Goal: Navigation & Orientation: Find specific page/section

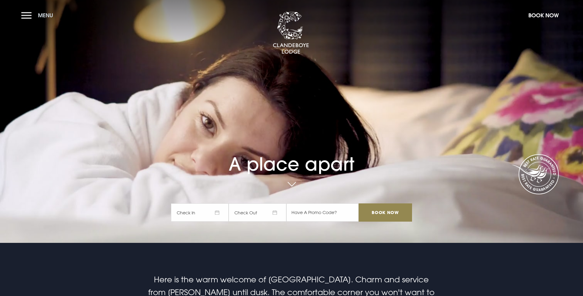
scroll to position [0, 0]
click at [34, 20] on button "Menu" at bounding box center [38, 15] width 35 height 13
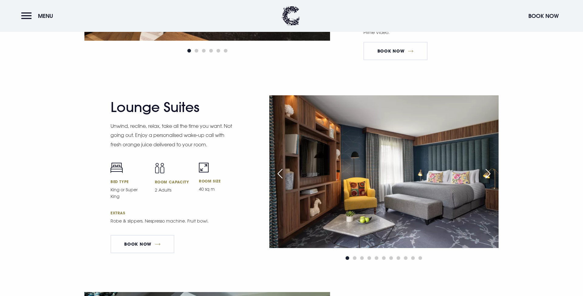
scroll to position [1402, 0]
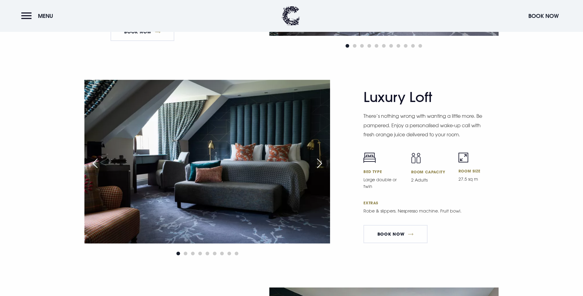
click at [323, 158] on div "Next slide" at bounding box center [319, 163] width 15 height 13
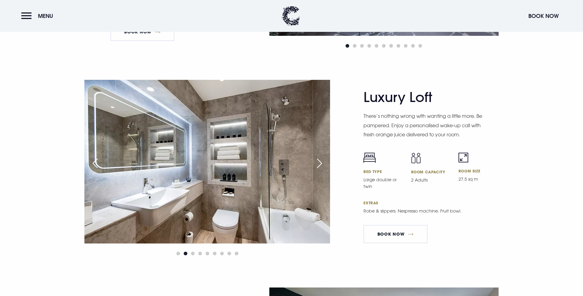
click at [323, 158] on div "Next slide" at bounding box center [319, 163] width 15 height 13
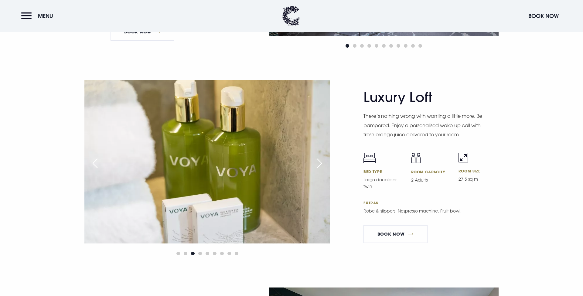
click at [323, 158] on div "Next slide" at bounding box center [319, 163] width 15 height 13
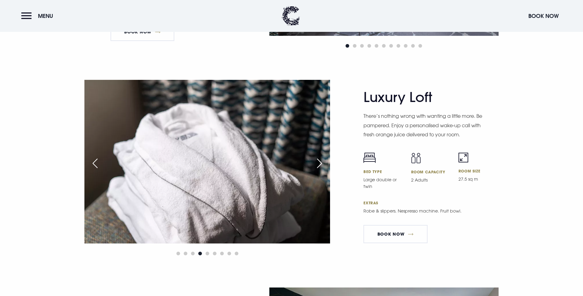
click at [323, 158] on div "Next slide" at bounding box center [319, 163] width 15 height 13
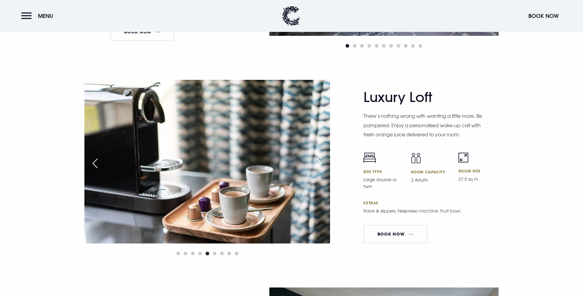
click at [323, 158] on div "Next slide" at bounding box center [319, 163] width 15 height 13
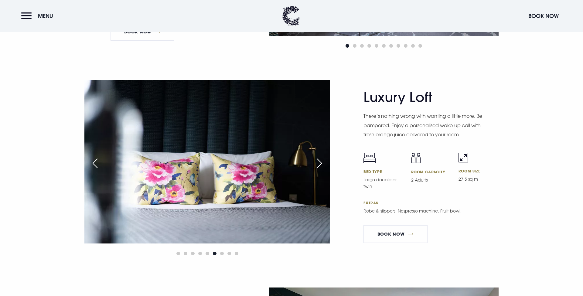
click at [323, 158] on div "Next slide" at bounding box center [319, 163] width 15 height 13
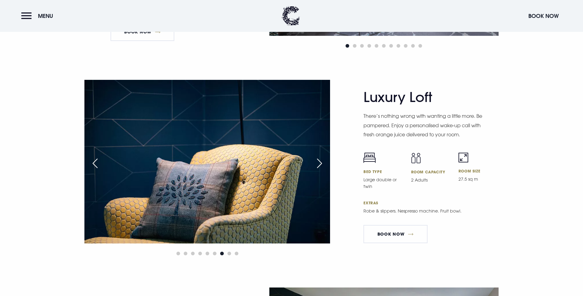
click at [323, 158] on div "Next slide" at bounding box center [319, 163] width 15 height 13
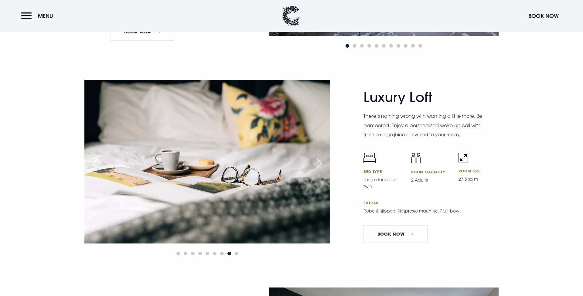
click at [323, 158] on div "Next slide" at bounding box center [319, 163] width 15 height 13
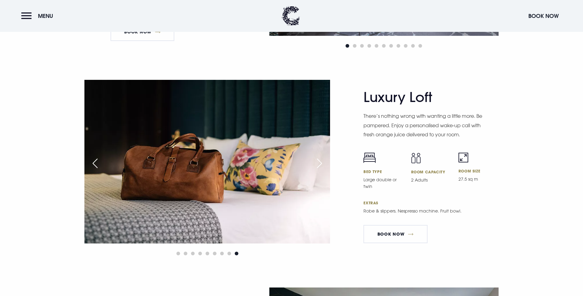
click at [323, 158] on div "Next slide" at bounding box center [319, 163] width 15 height 13
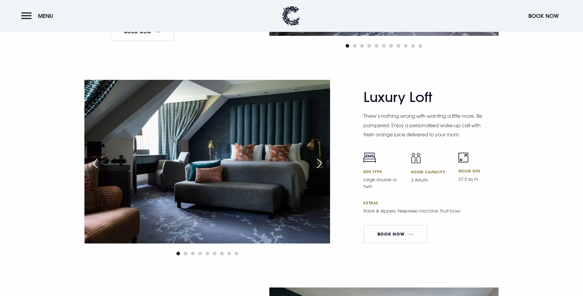
click at [323, 158] on div "Next slide" at bounding box center [319, 163] width 15 height 13
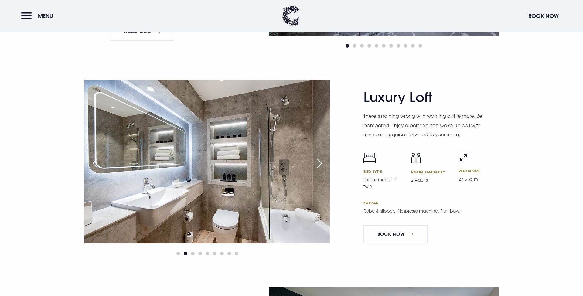
click at [323, 158] on div "Next slide" at bounding box center [319, 163] width 15 height 13
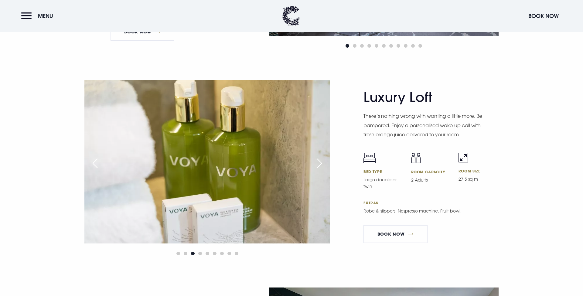
click at [323, 158] on div "Next slide" at bounding box center [319, 163] width 15 height 13
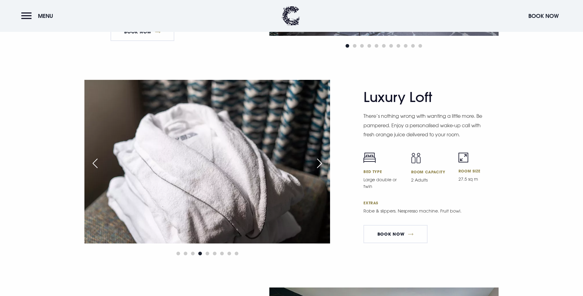
click at [323, 158] on div "Next slide" at bounding box center [319, 163] width 15 height 13
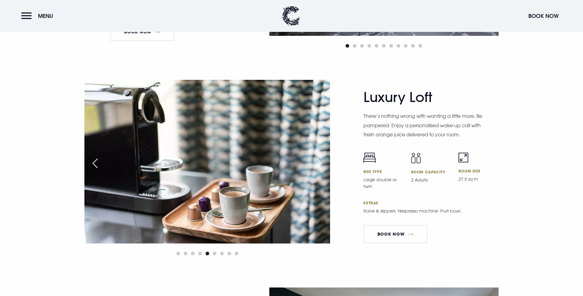
click at [323, 158] on div "Next slide" at bounding box center [319, 163] width 15 height 13
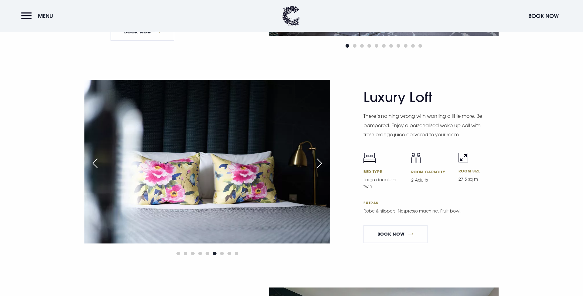
click at [323, 158] on div "Next slide" at bounding box center [319, 163] width 15 height 13
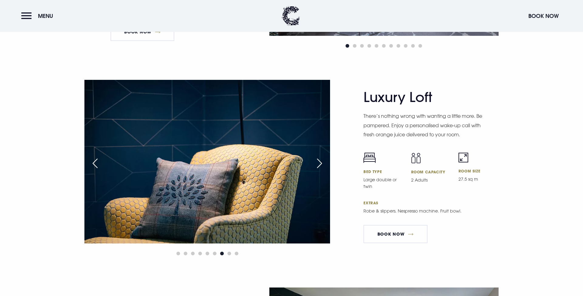
click at [323, 158] on div "Next slide" at bounding box center [319, 163] width 15 height 13
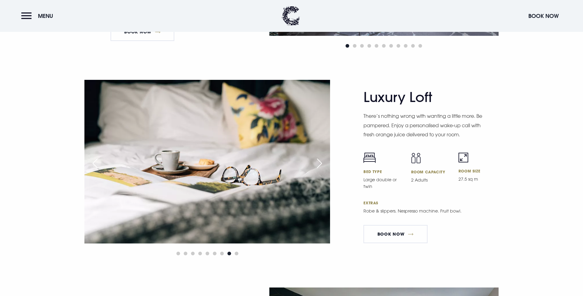
click at [323, 158] on div "Next slide" at bounding box center [319, 163] width 15 height 13
click at [322, 158] on div "Next slide" at bounding box center [319, 163] width 15 height 13
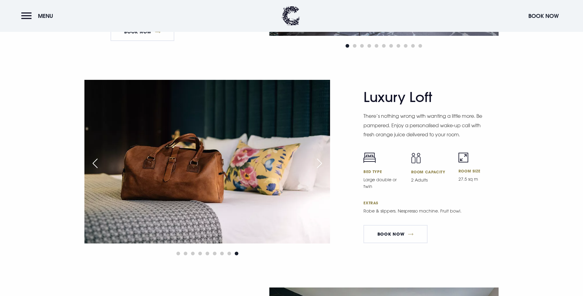
click at [322, 158] on div "Next slide" at bounding box center [319, 163] width 15 height 13
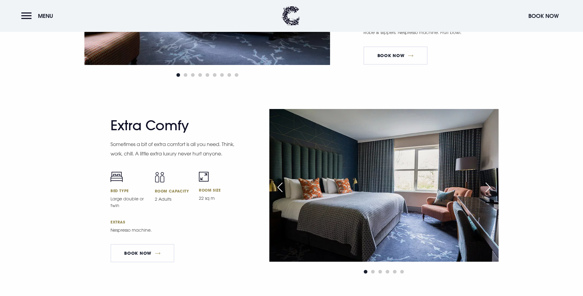
scroll to position [1595, 0]
